Goal: Task Accomplishment & Management: Use online tool/utility

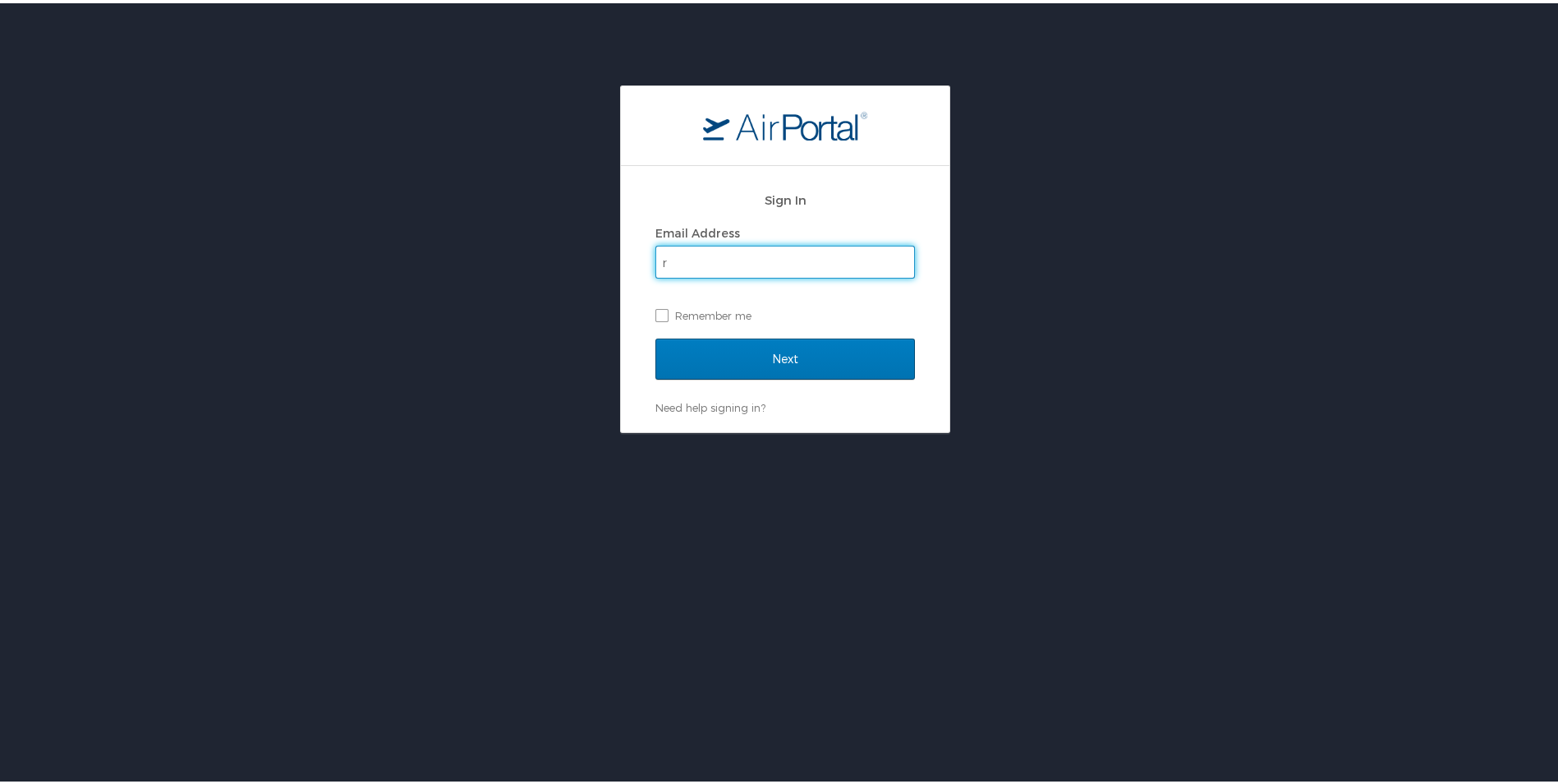
type input "[EMAIL_ADDRESS][DOMAIN_NAME]"
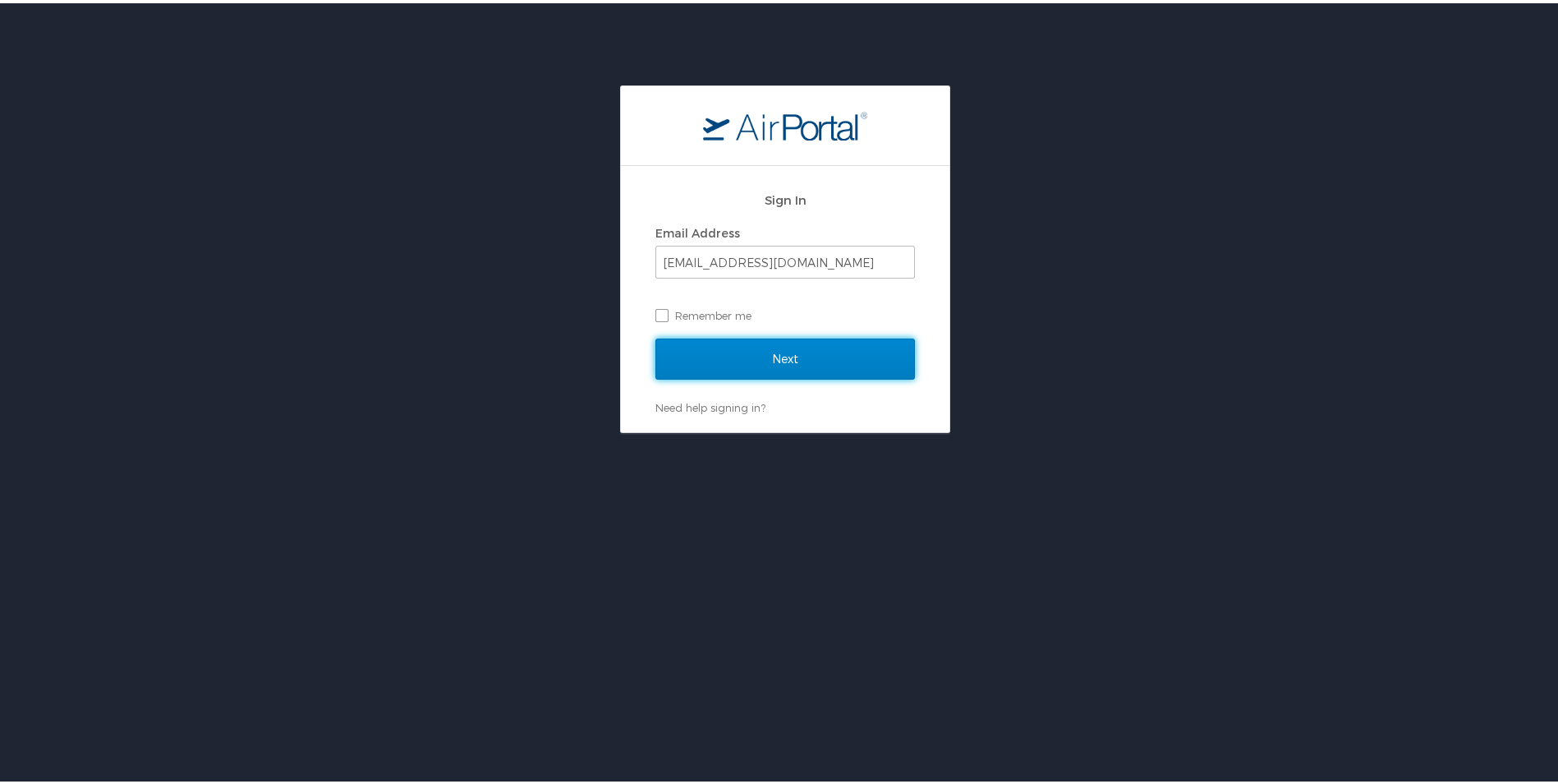
click at [737, 360] on input "Next" at bounding box center [785, 355] width 260 height 41
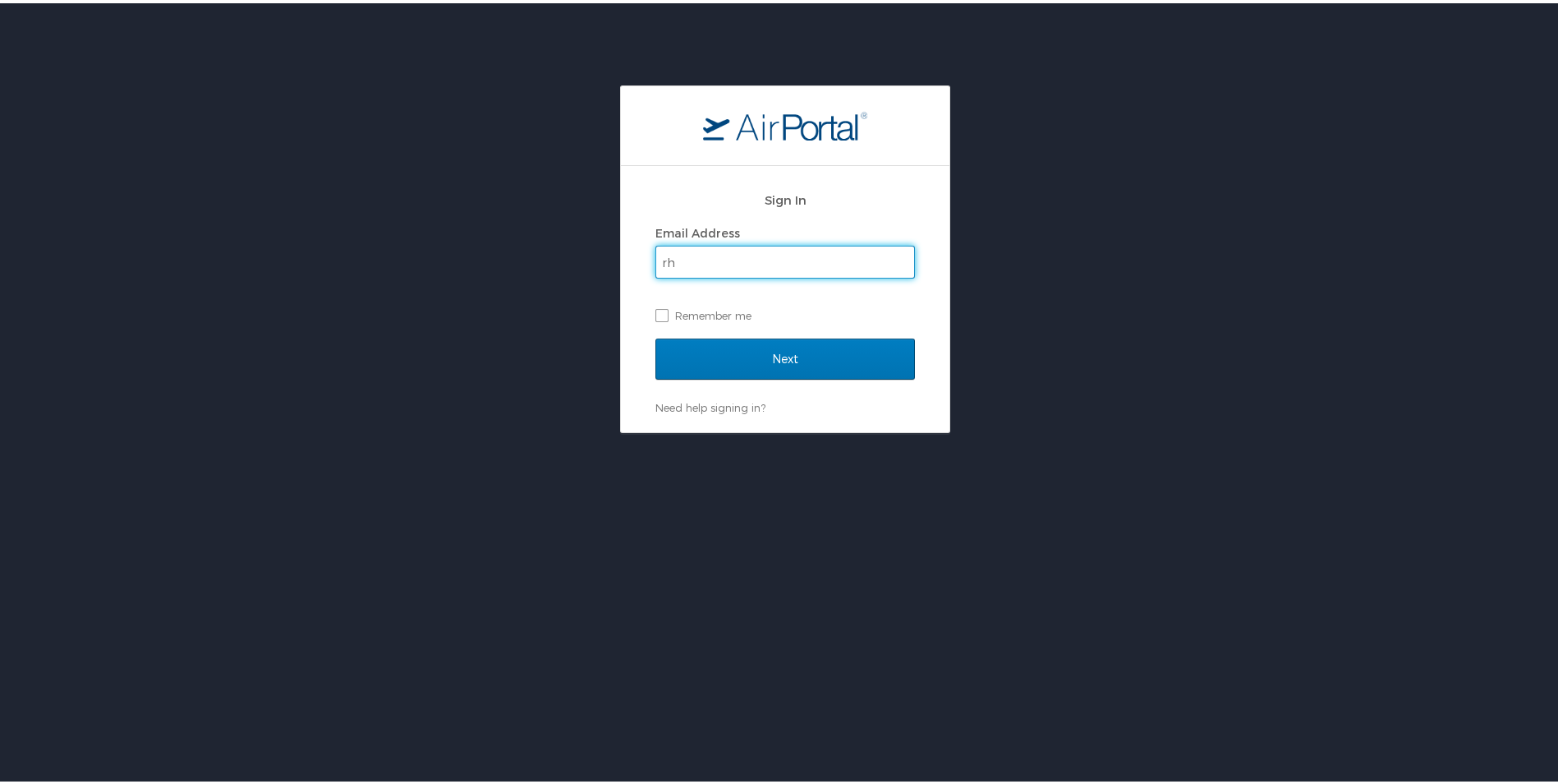
type input "[EMAIL_ADDRESS][DOMAIN_NAME]"
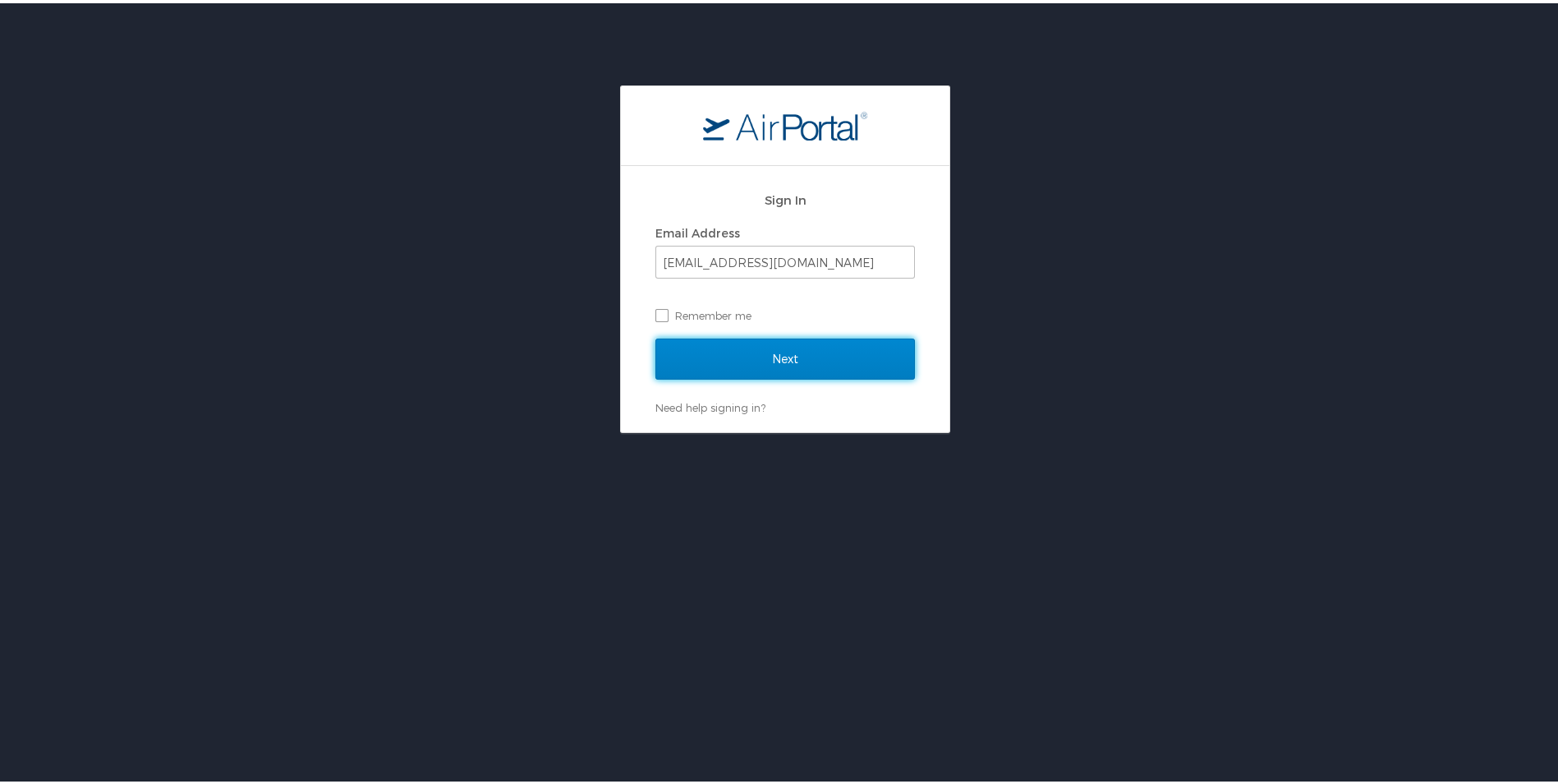
click at [726, 357] on input "Next" at bounding box center [785, 355] width 260 height 41
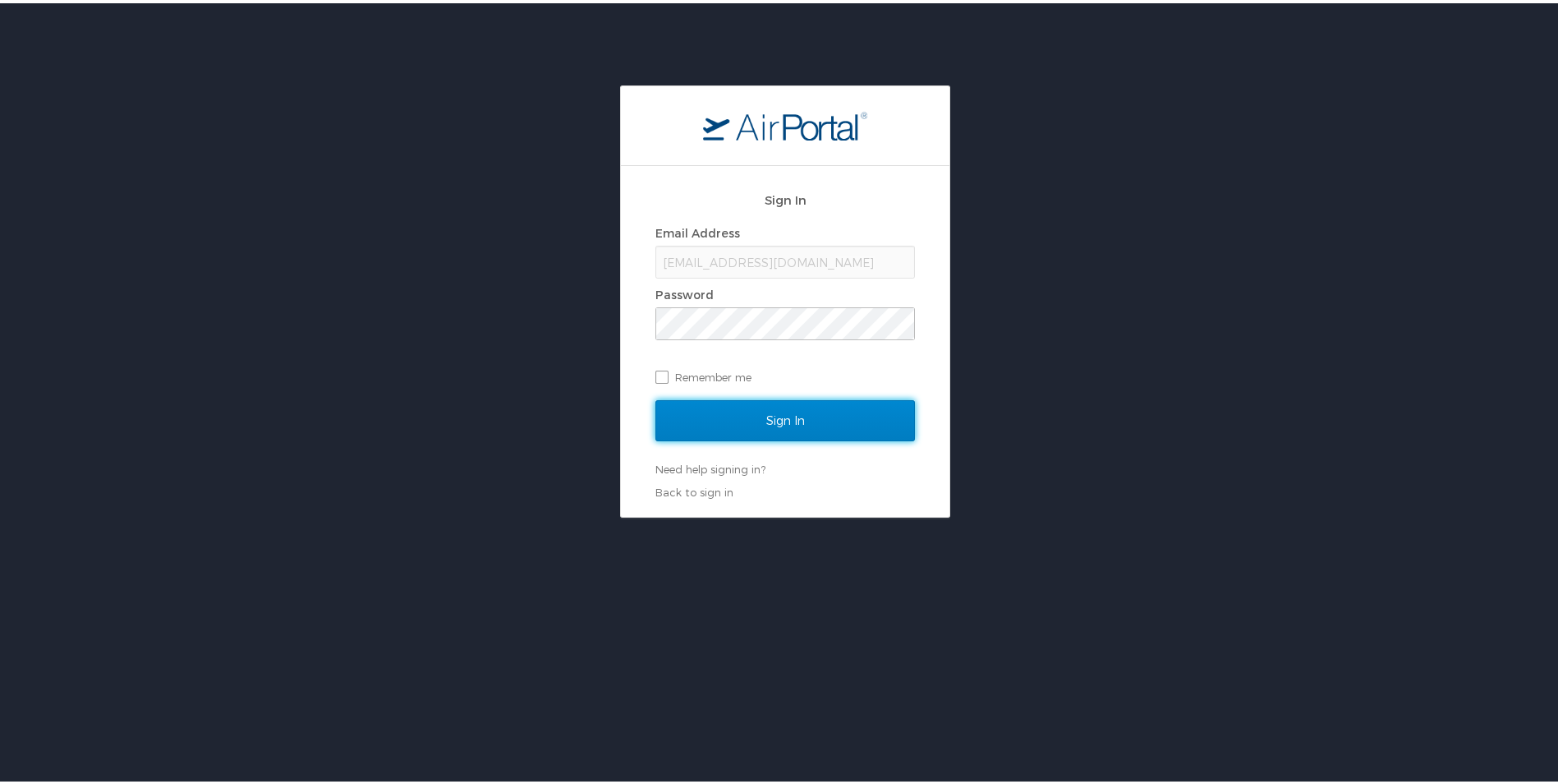
click at [794, 430] on input "Sign In" at bounding box center [785, 417] width 260 height 41
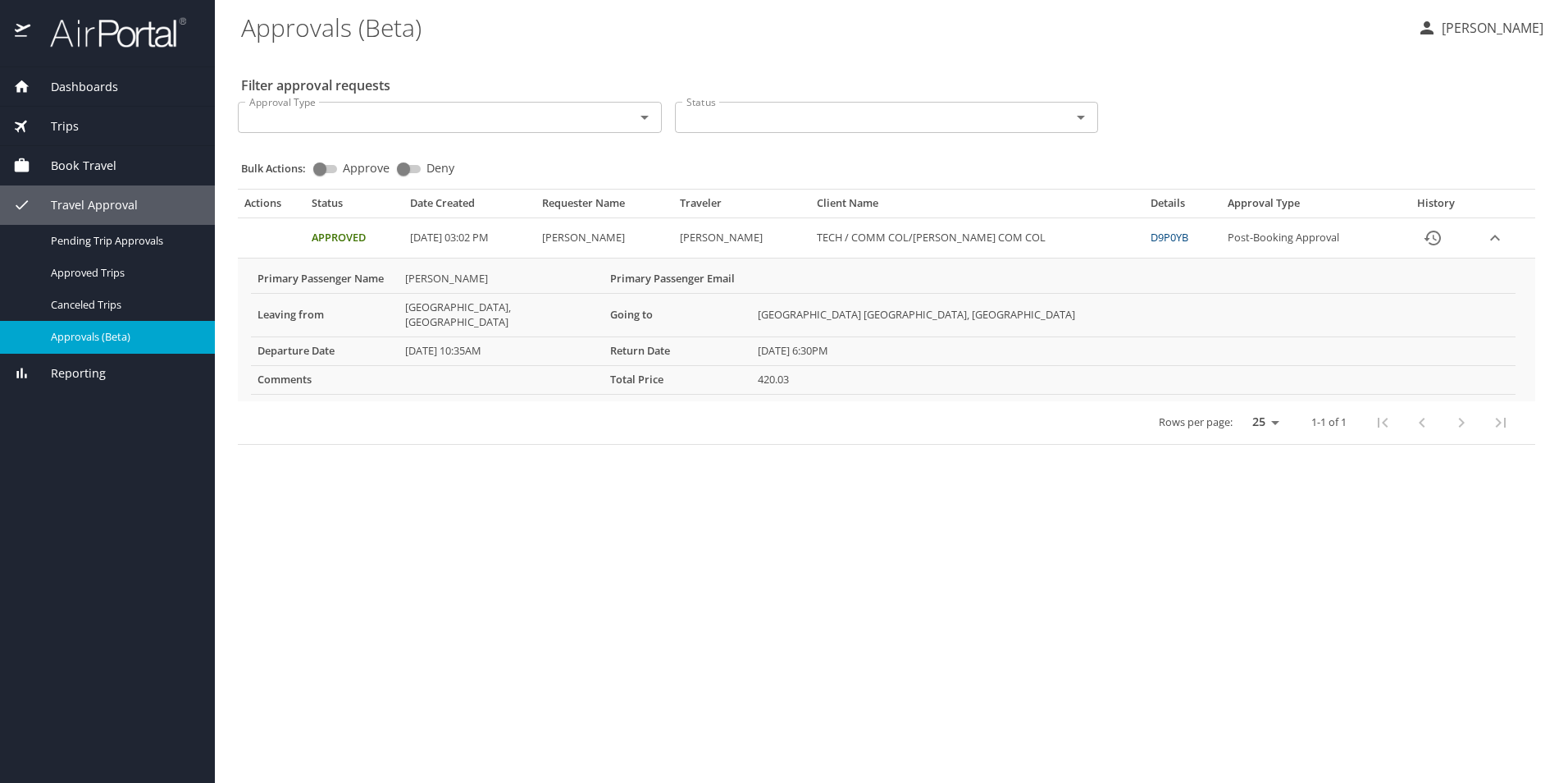
click at [1080, 119] on icon "Open" at bounding box center [1081, 117] width 20 height 20
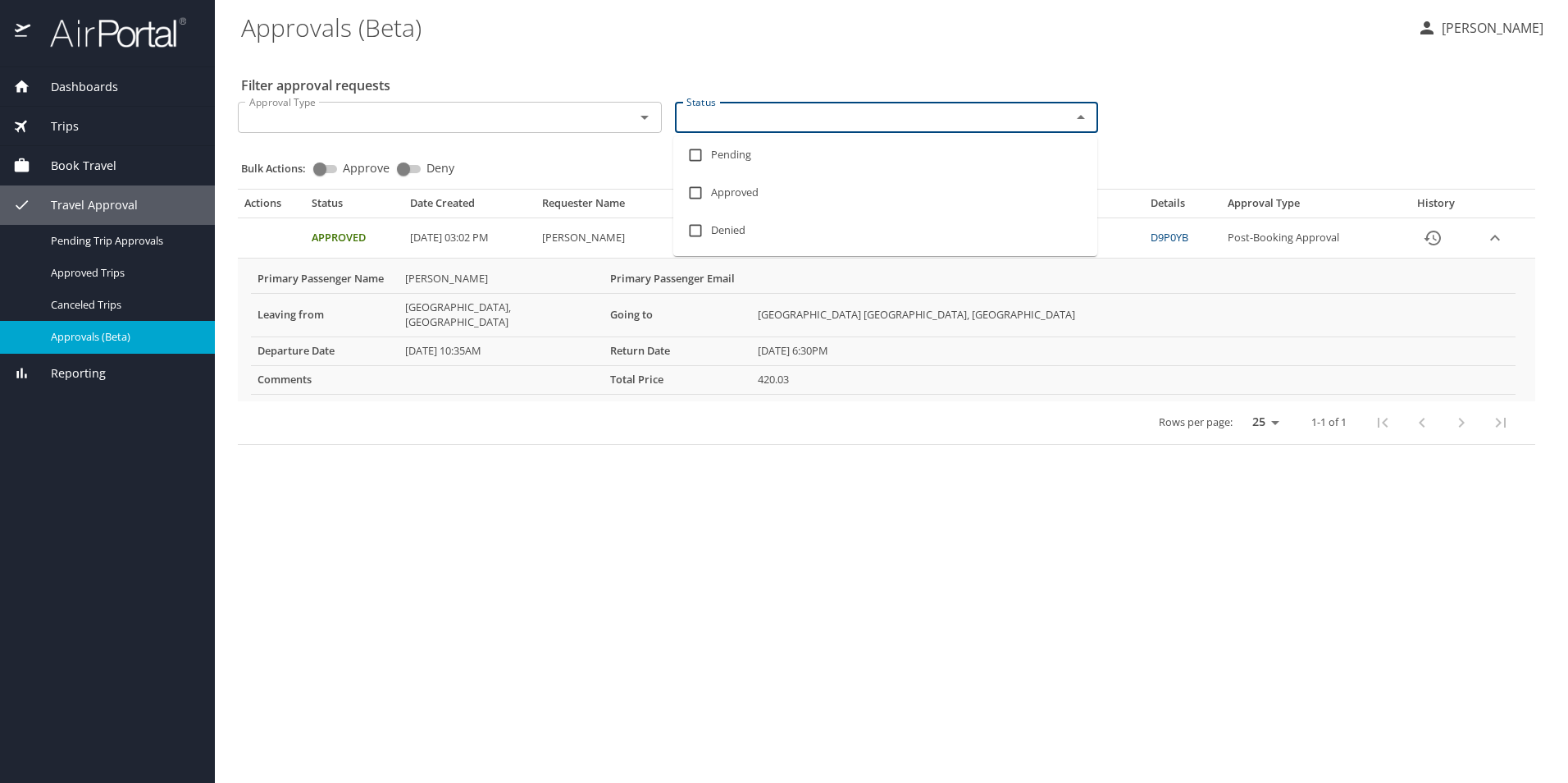
click at [1080, 119] on icon "Close" at bounding box center [1080, 116] width 8 height 5
click at [646, 118] on icon "Open" at bounding box center [644, 117] width 20 height 20
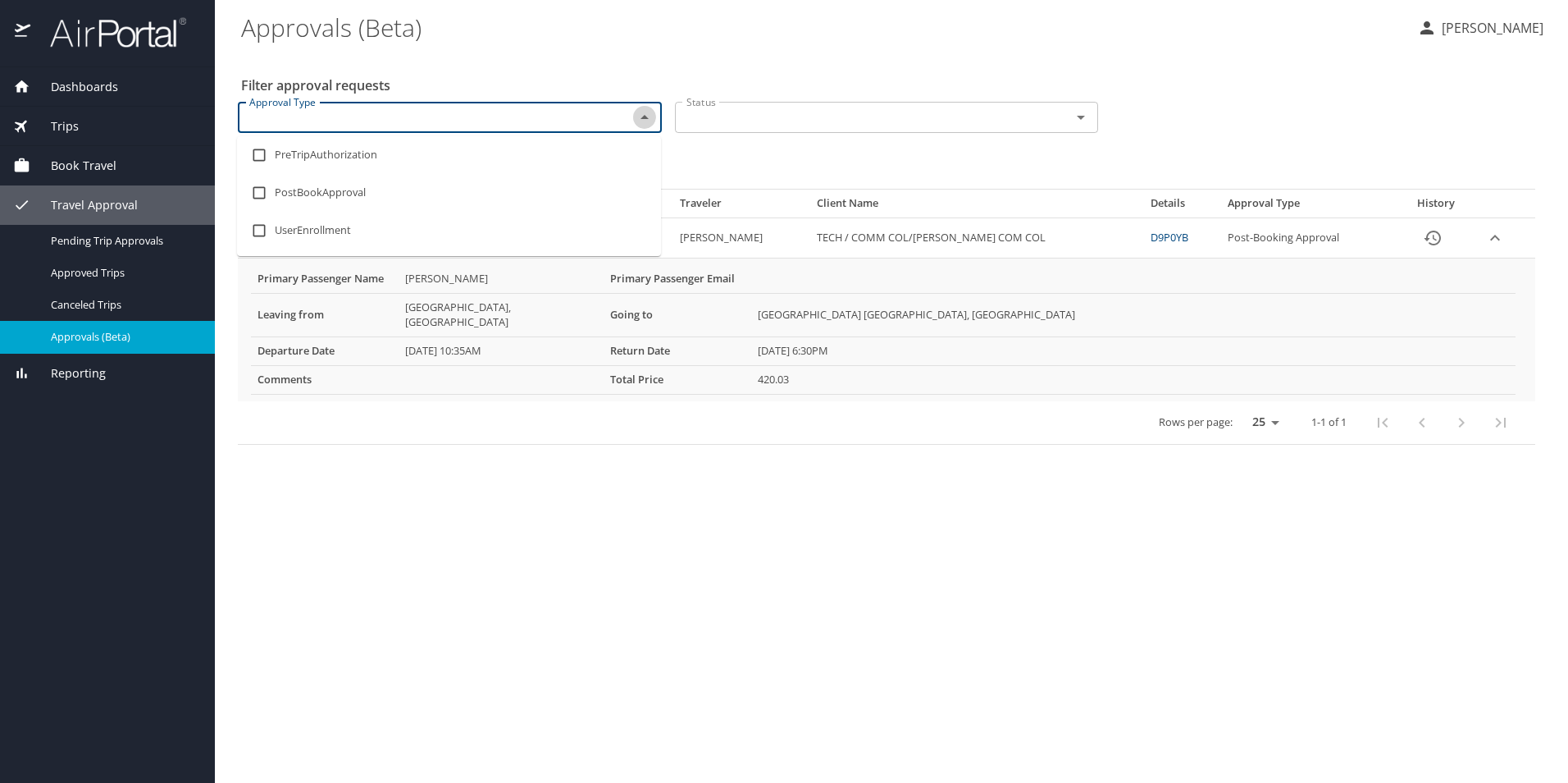
click at [646, 118] on icon "Close" at bounding box center [644, 116] width 8 height 5
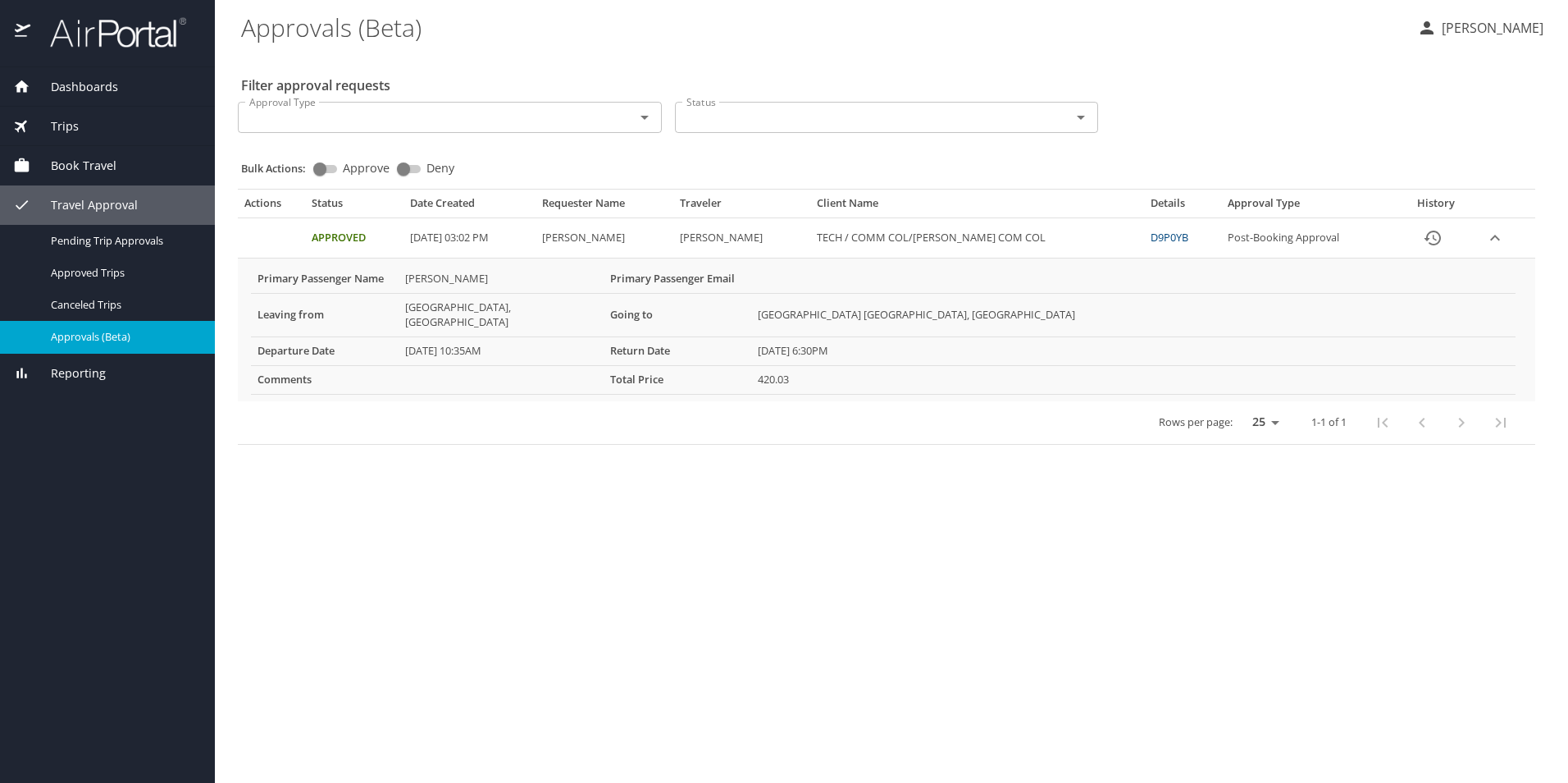
click at [105, 85] on span "Dashboards" at bounding box center [74, 87] width 88 height 18
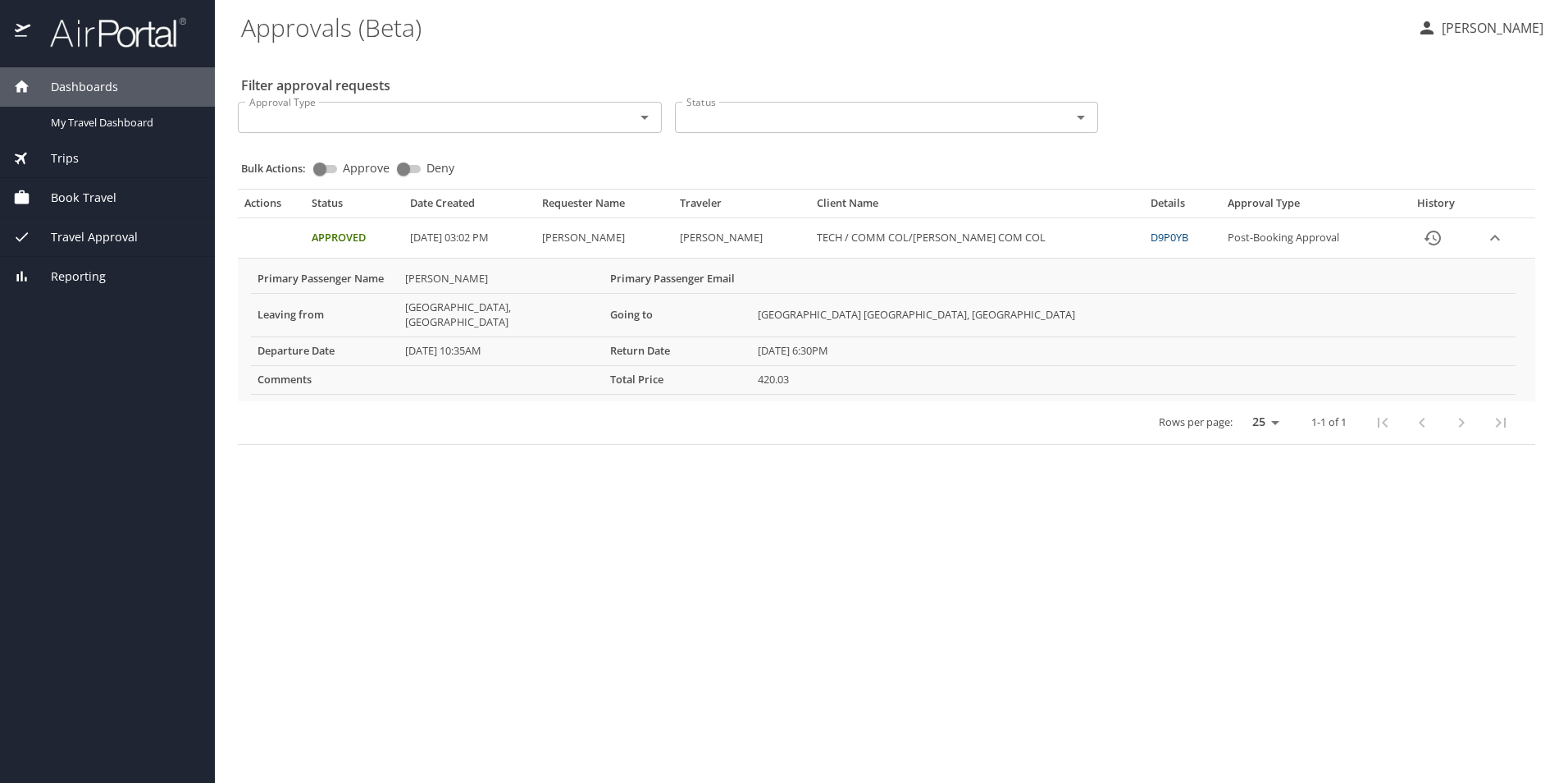
click at [105, 85] on span "Dashboards" at bounding box center [74, 87] width 88 height 18
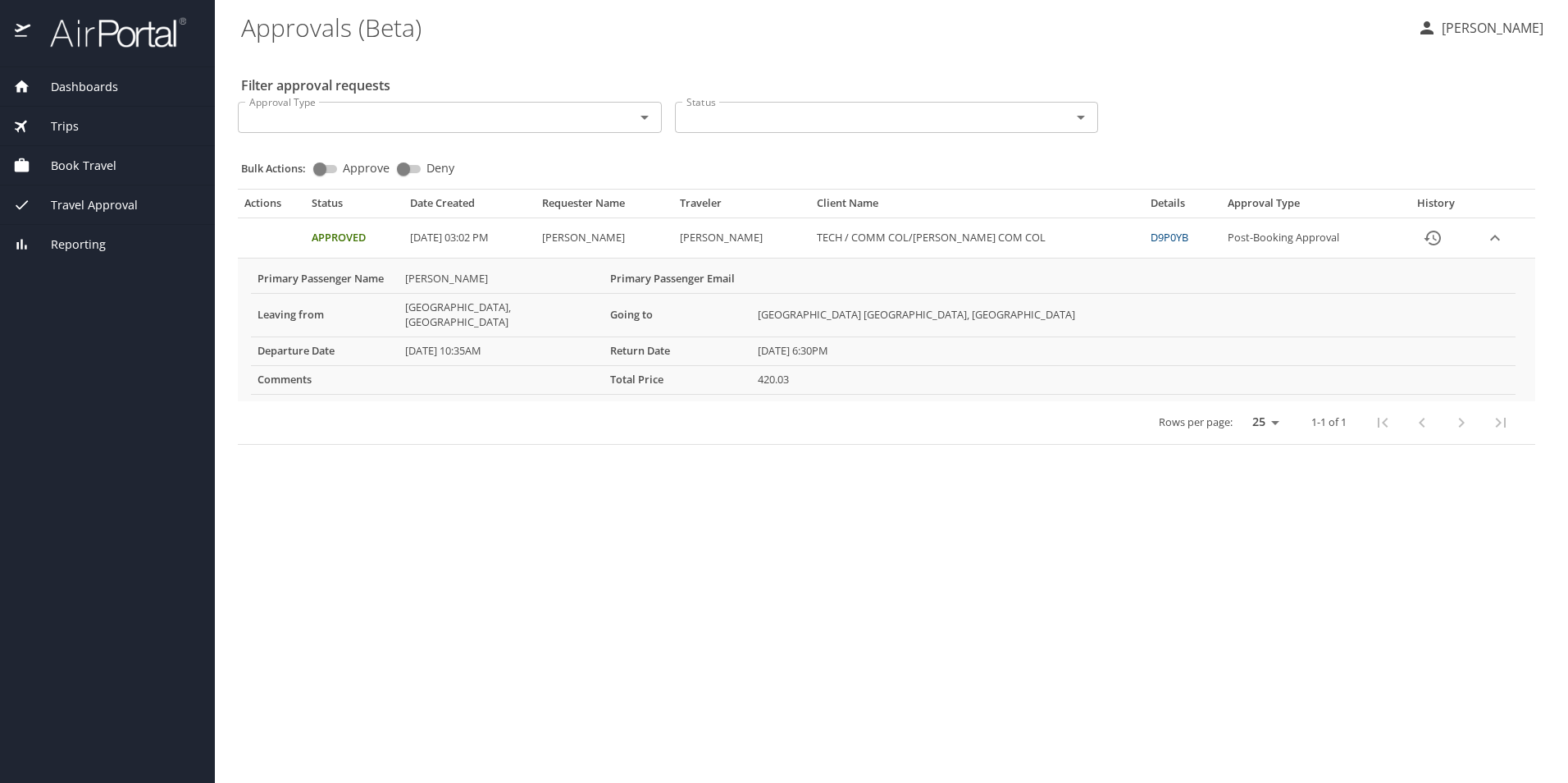
click at [105, 85] on span "Dashboards" at bounding box center [74, 87] width 88 height 18
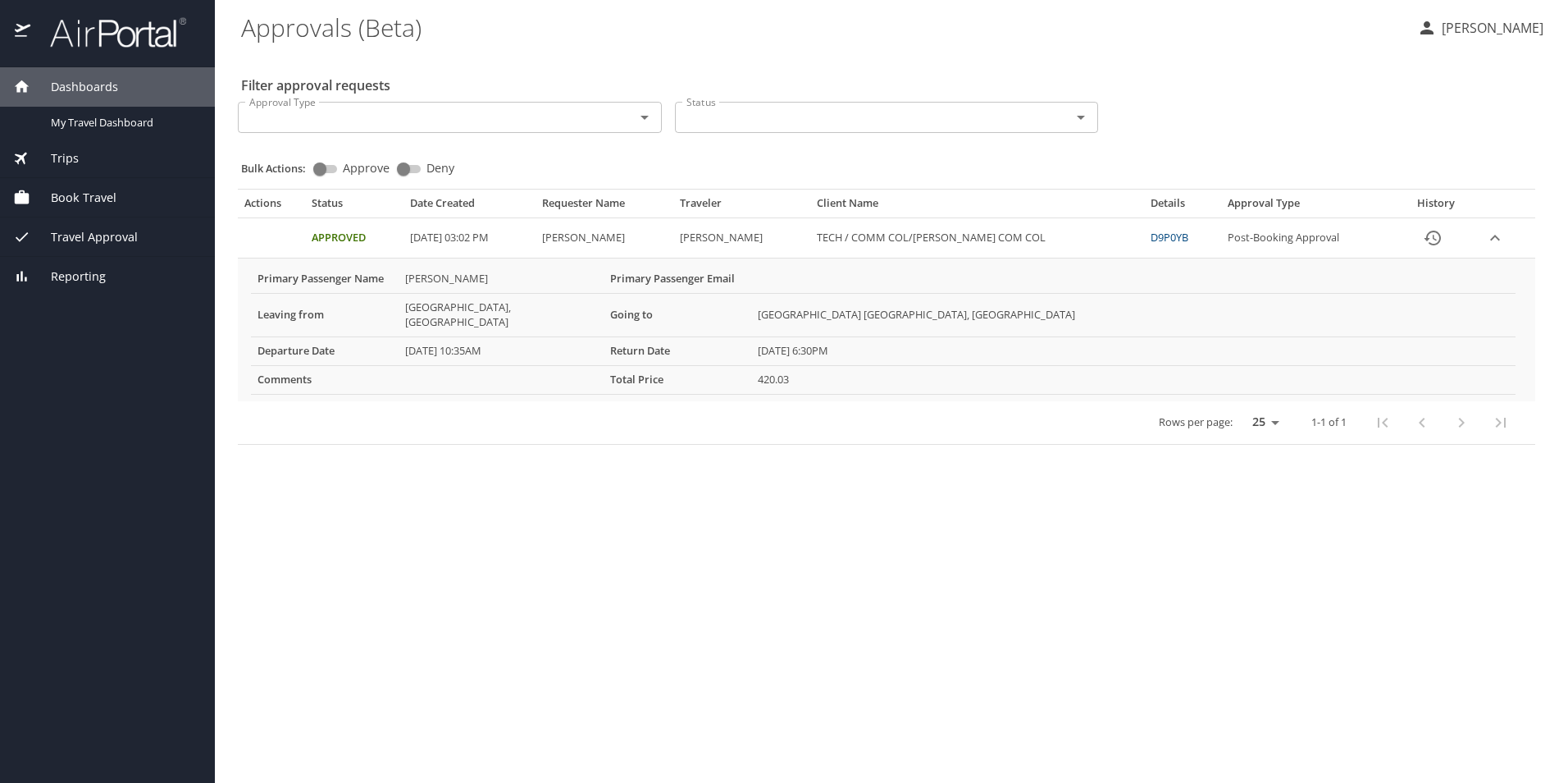
click at [88, 197] on span "Book Travel" at bounding box center [73, 197] width 86 height 18
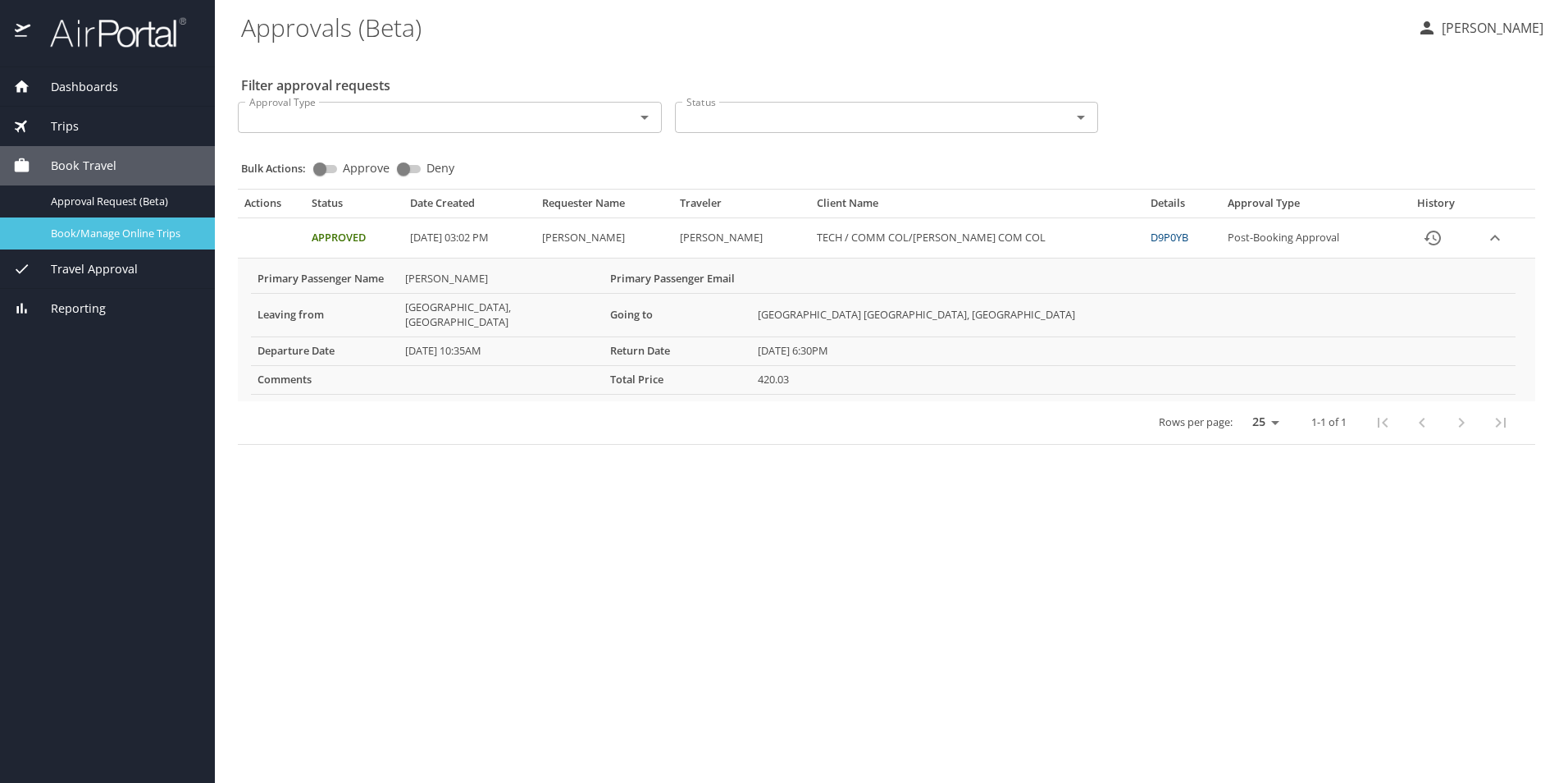
click at [112, 228] on span "Book/Manage Online Trips" at bounding box center [123, 233] width 145 height 15
